Goal: Information Seeking & Learning: Learn about a topic

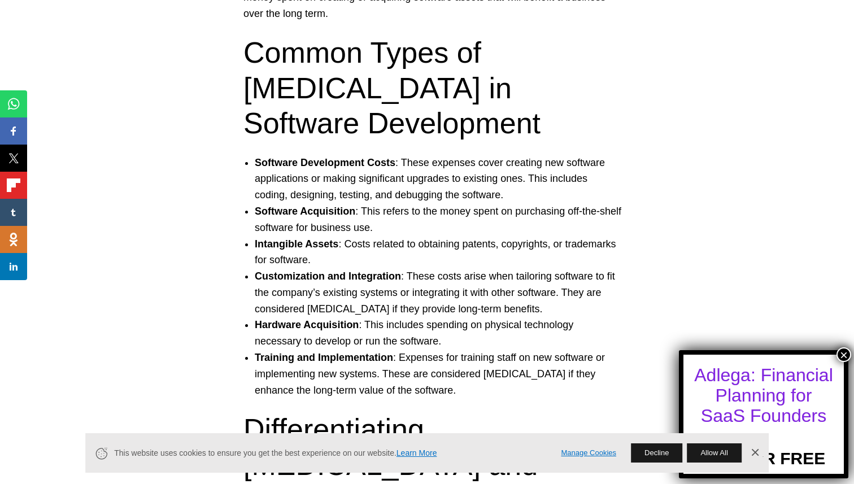
scroll to position [727, 0]
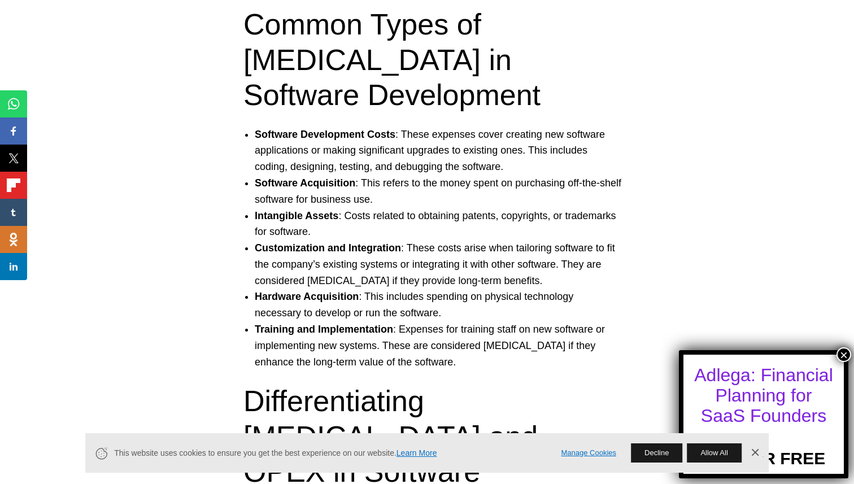
scroll to position [737, 0]
